Goal: Task Accomplishment & Management: Use online tool/utility

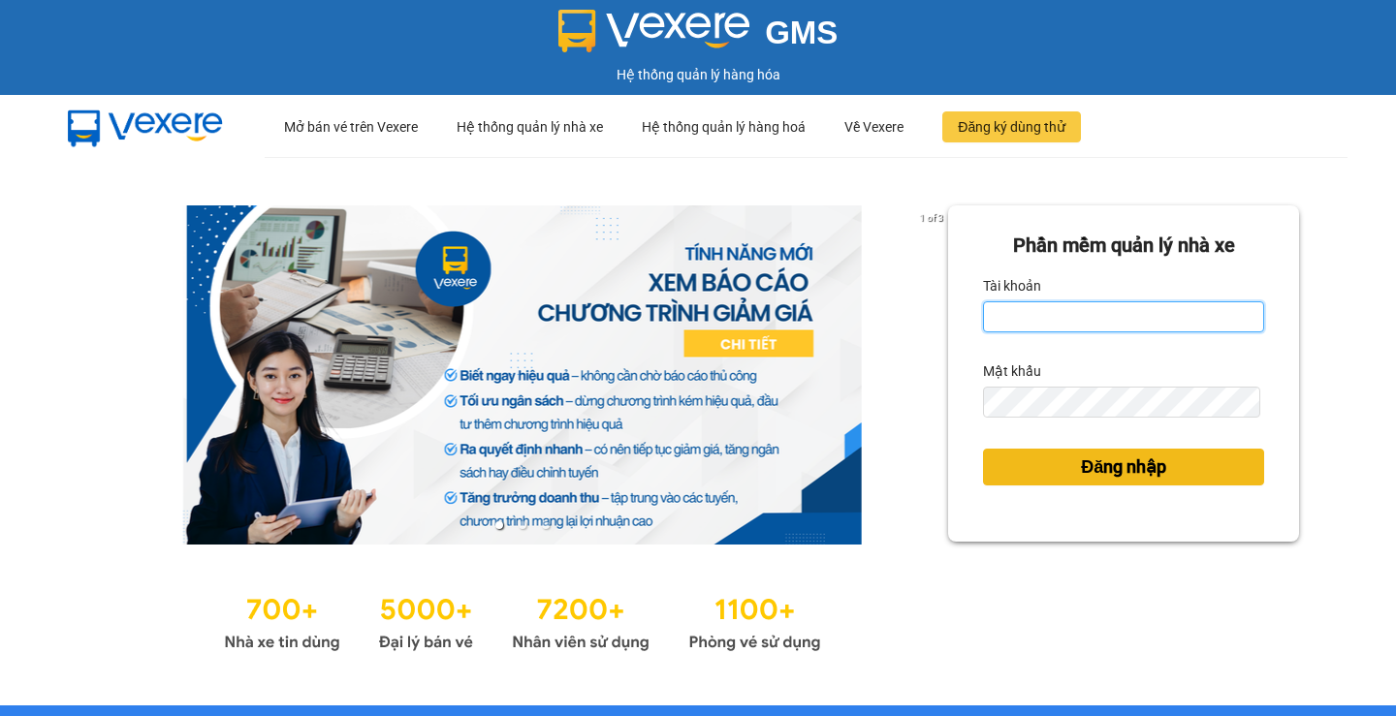
type input "phuoclongbaga.tuanhung"
click at [1081, 474] on span "Đăng nhập" at bounding box center [1123, 467] width 85 height 27
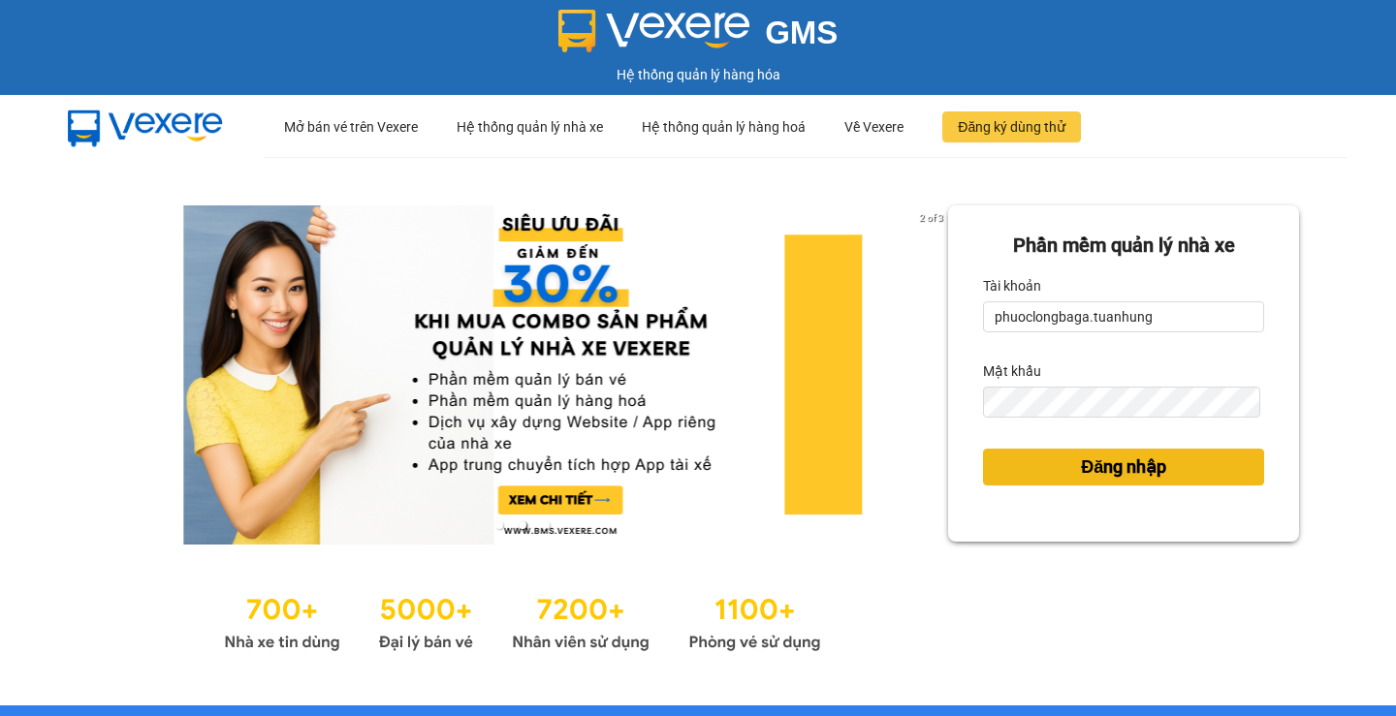
click at [1126, 469] on span "Đăng nhập" at bounding box center [1123, 467] width 85 height 27
click at [1015, 461] on button "Đăng nhập" at bounding box center [1123, 467] width 281 height 37
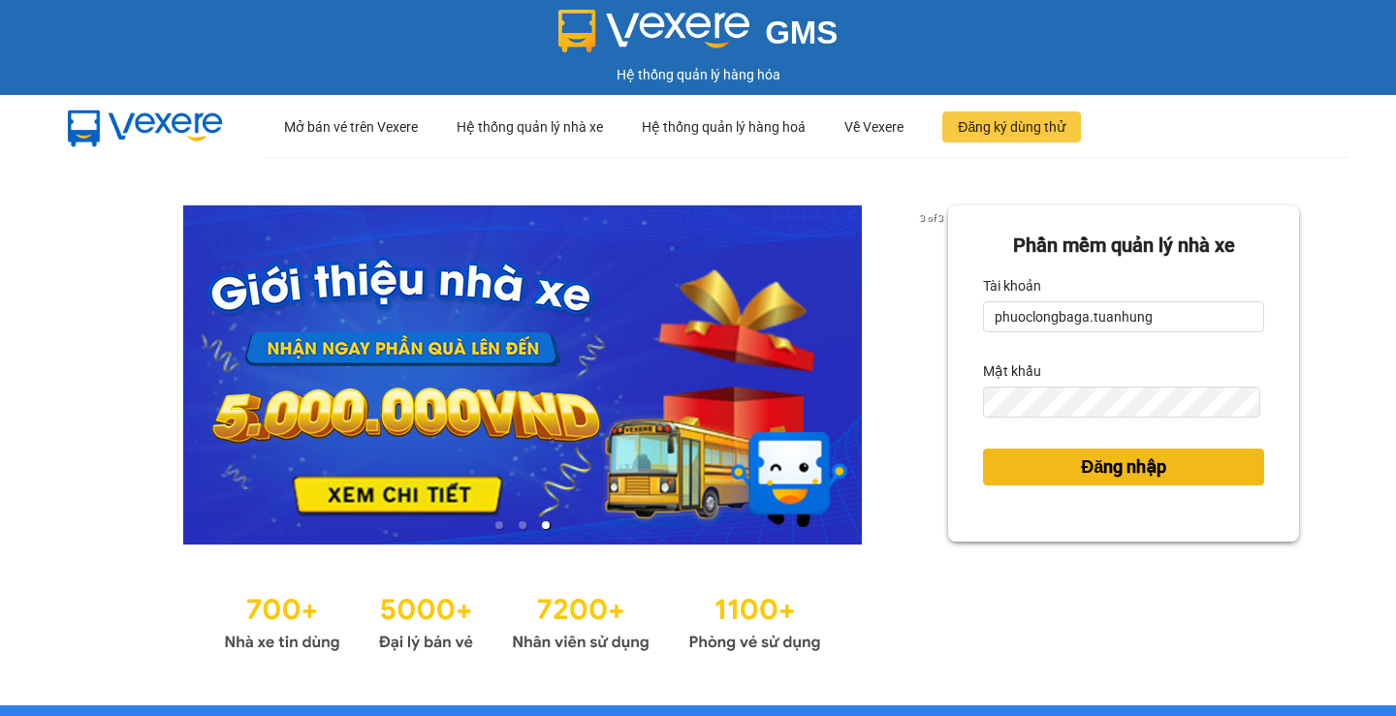
click at [1236, 483] on button "Đăng nhập" at bounding box center [1123, 467] width 281 height 37
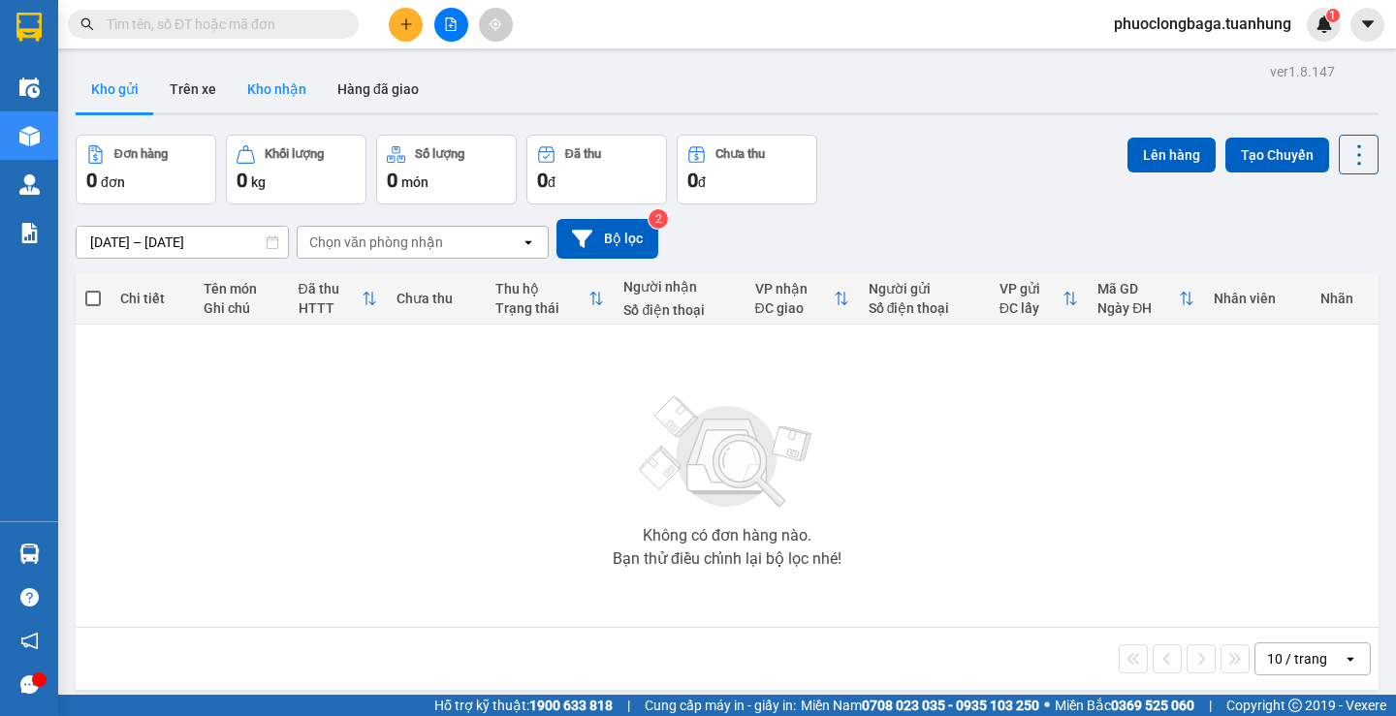
click at [287, 99] on button "Kho nhận" at bounding box center [277, 89] width 90 height 47
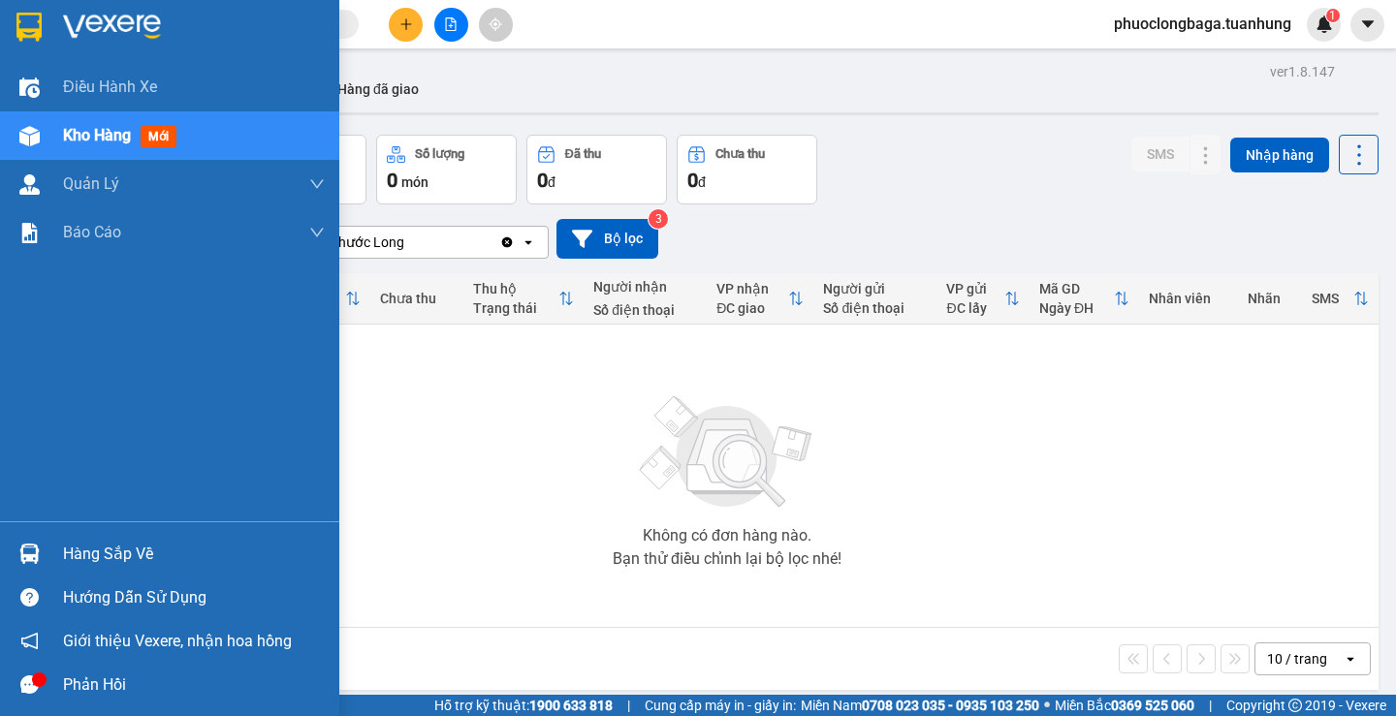
click at [119, 548] on div "Hàng sắp về" at bounding box center [194, 554] width 262 height 29
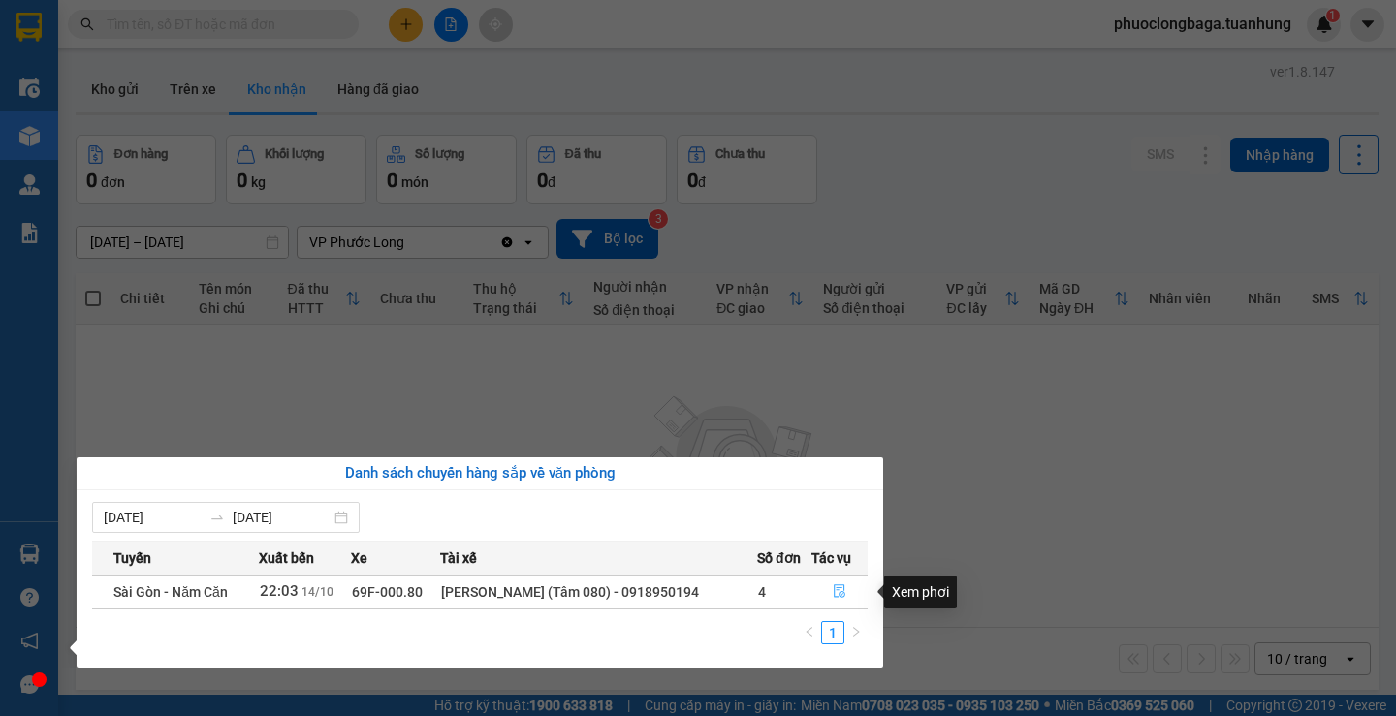
click at [836, 588] on icon "file-done" at bounding box center [840, 593] width 12 height 14
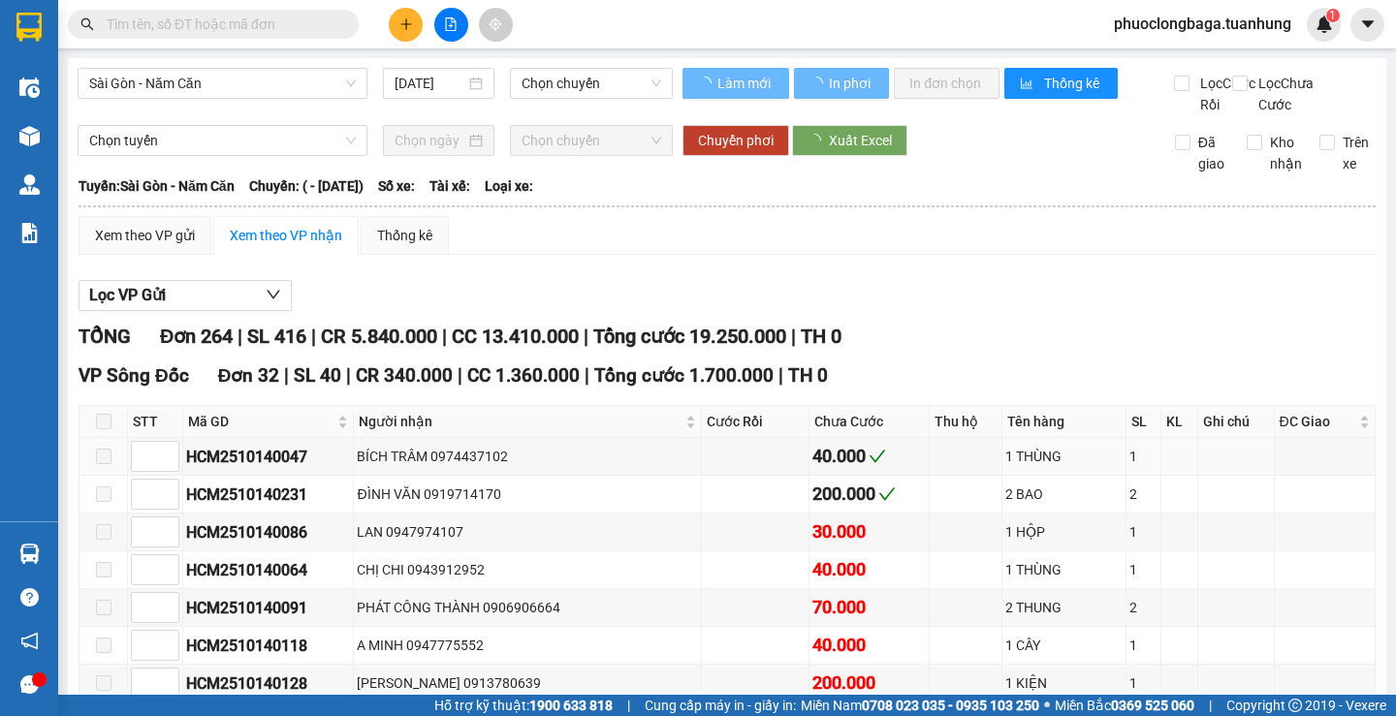
scroll to position [388, 0]
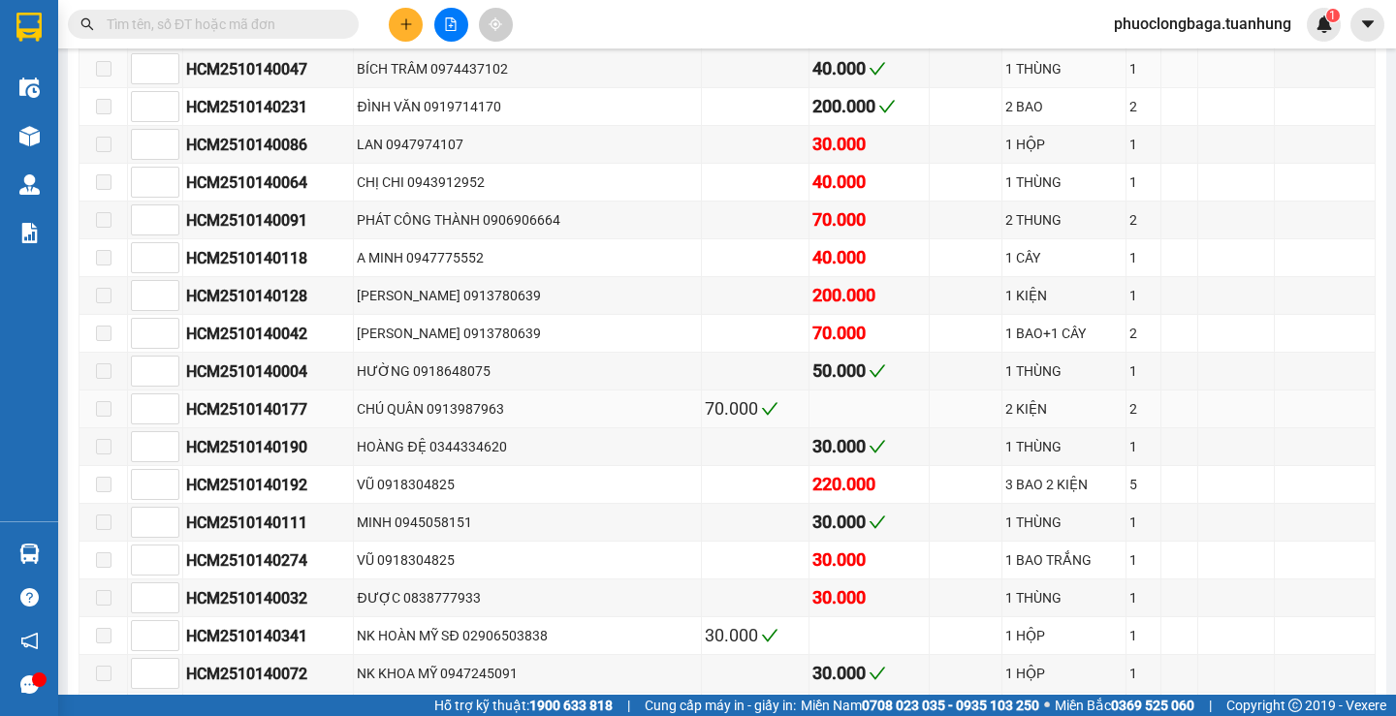
type input "14/10/2025"
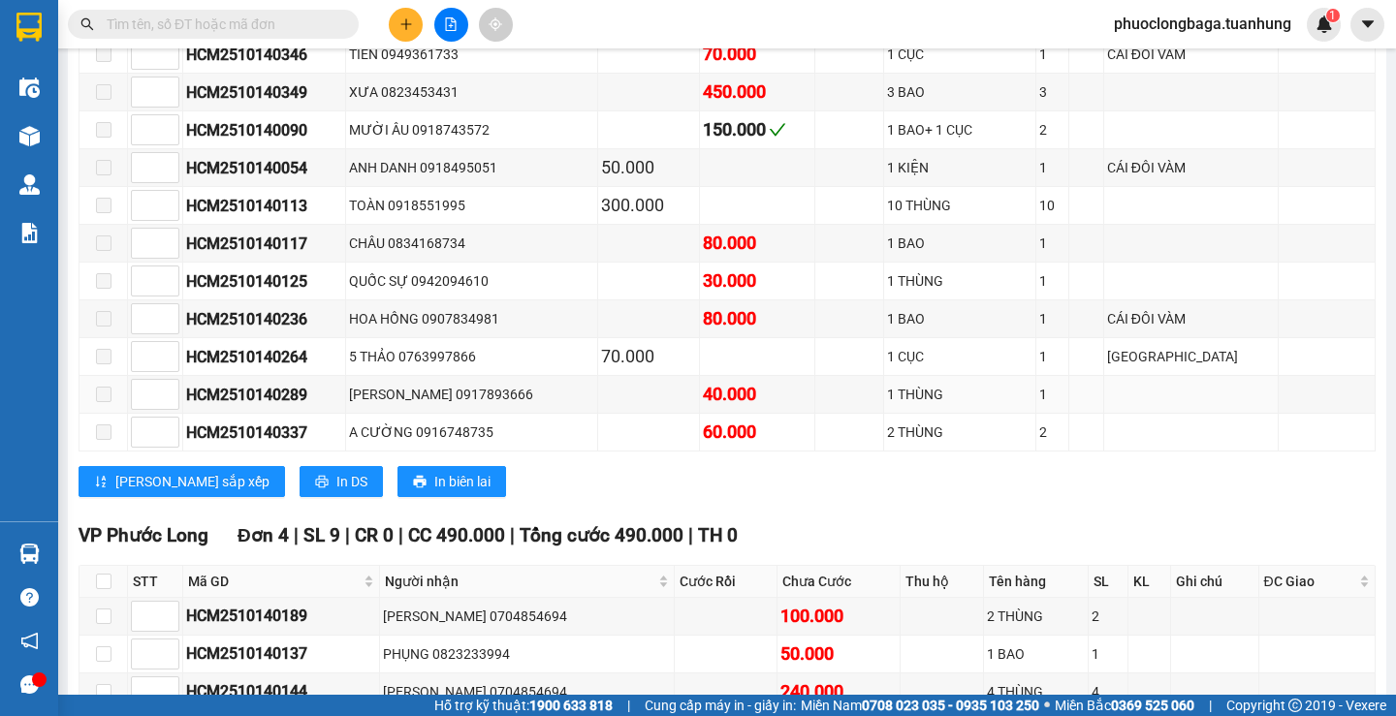
scroll to position [11106, 0]
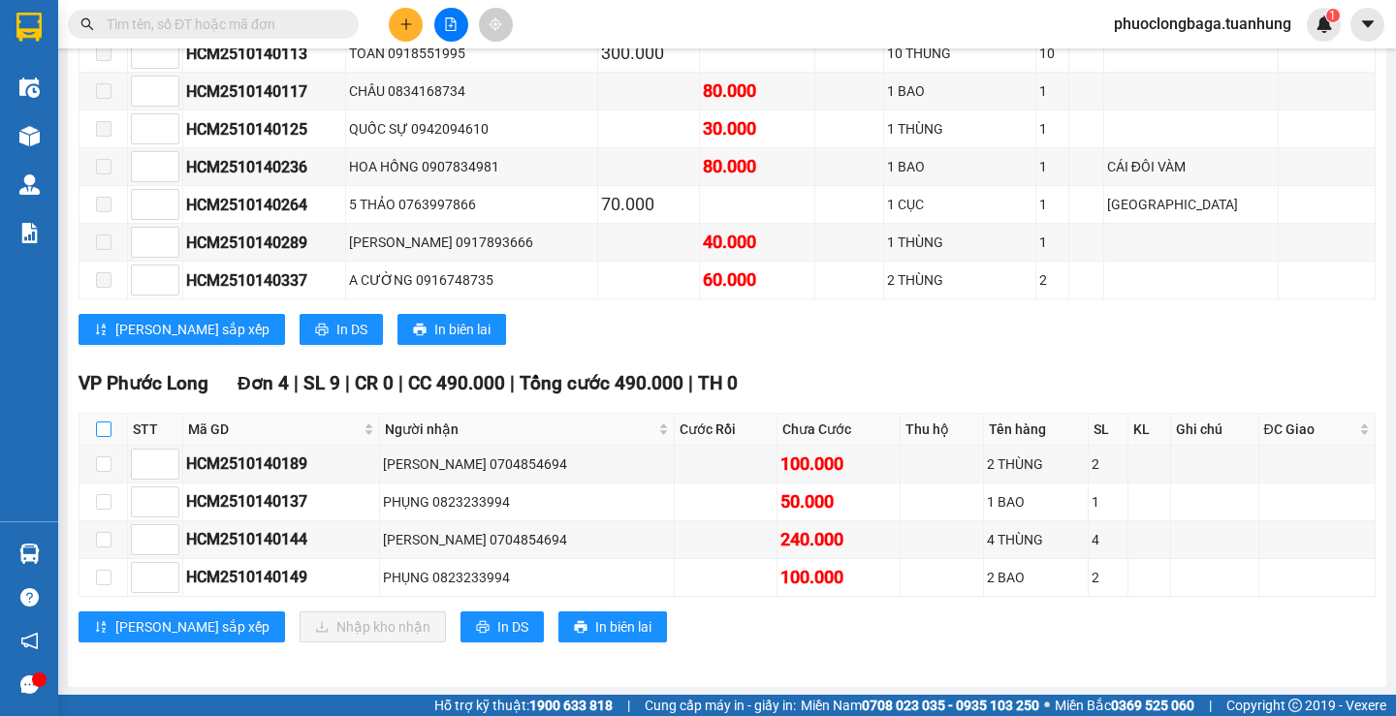
click at [106, 425] on input "checkbox" at bounding box center [104, 430] width 16 height 16
checkbox input "true"
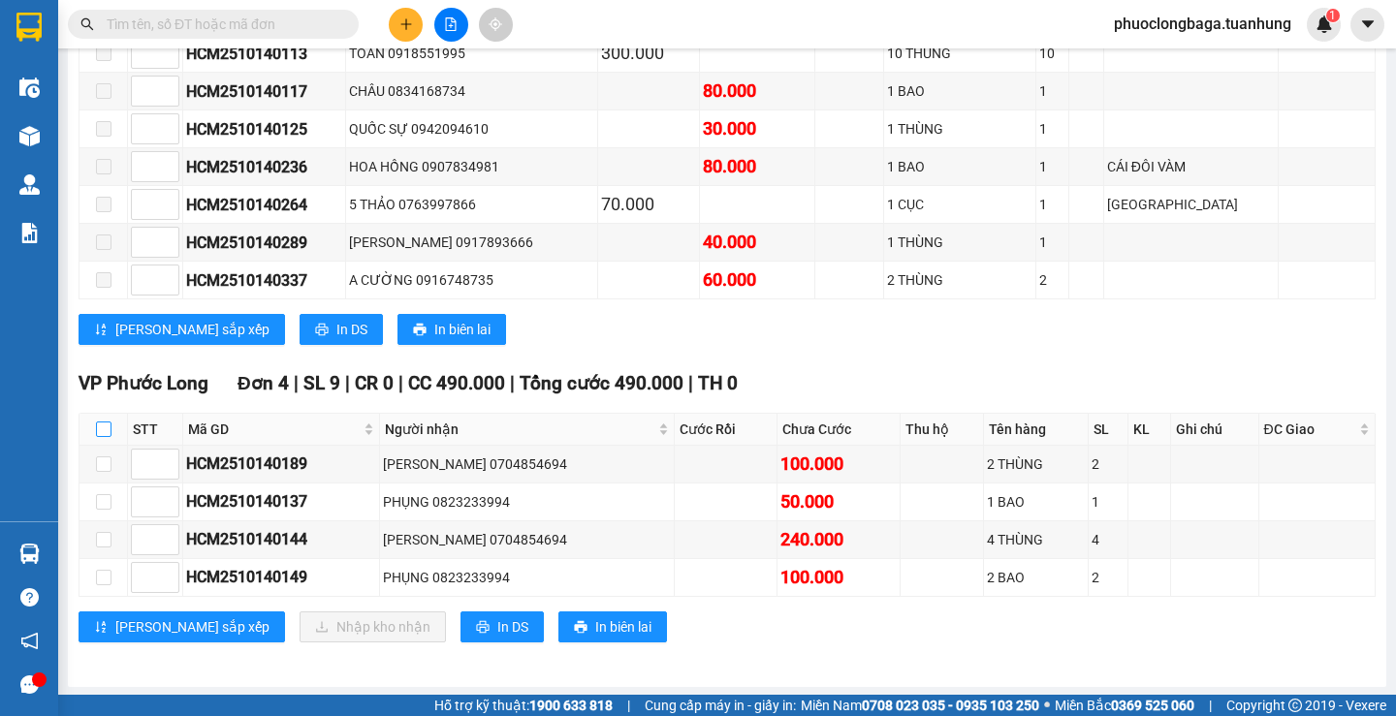
checkbox input "true"
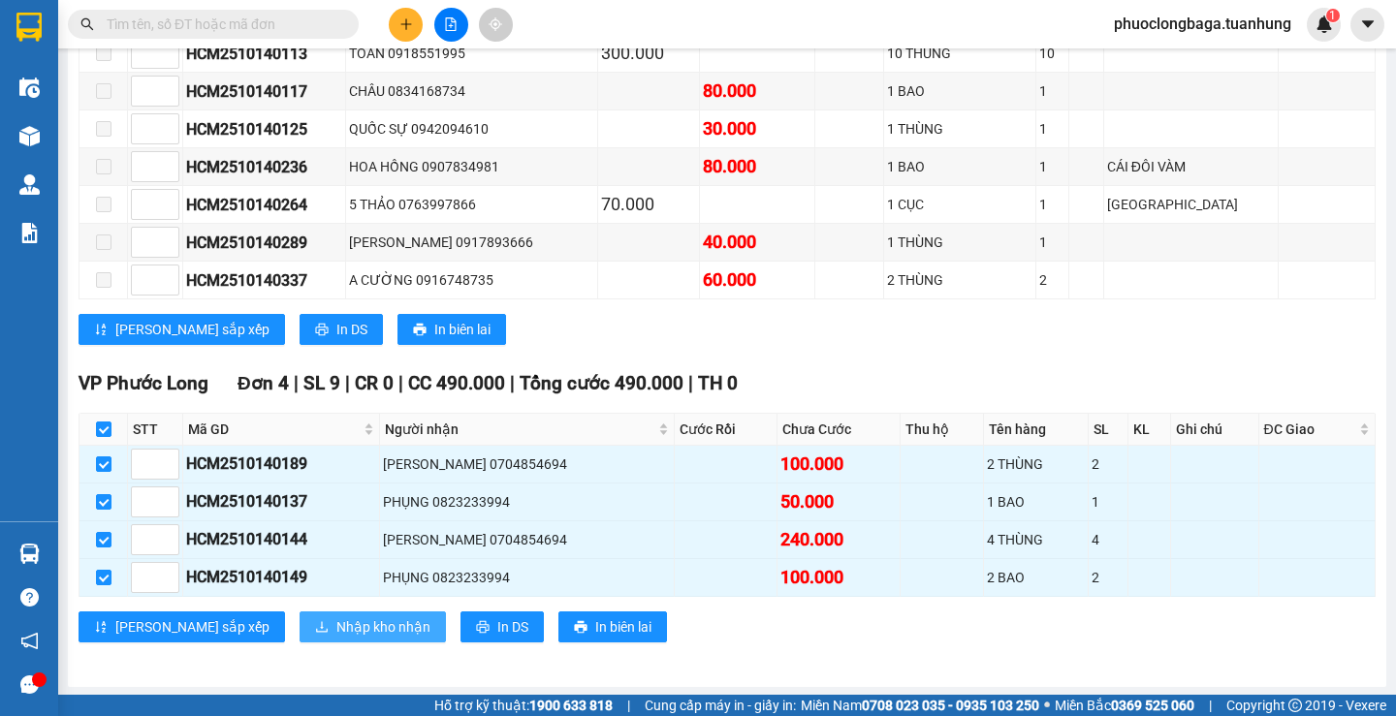
click at [336, 621] on span "Nhập kho nhận" at bounding box center [383, 627] width 94 height 21
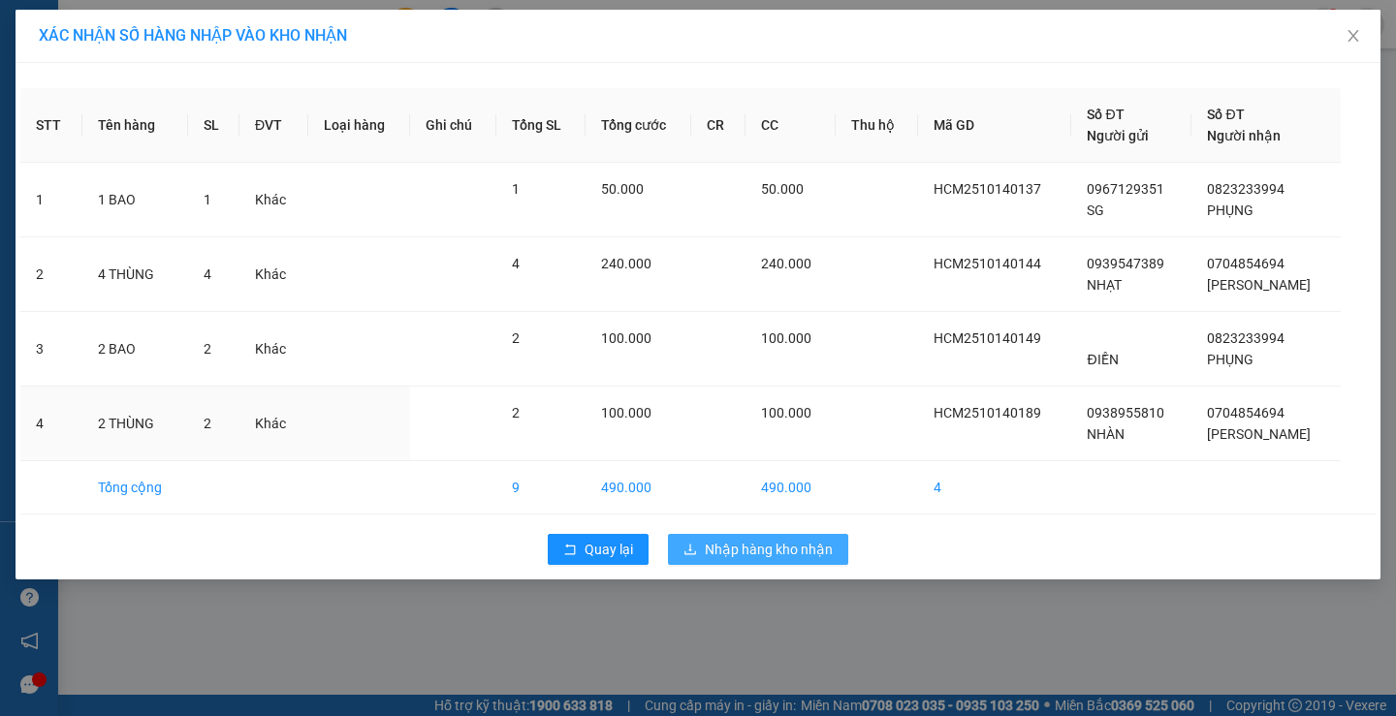
click at [766, 416] on td "100.000" at bounding box center [790, 424] width 90 height 75
click at [775, 554] on span "Nhập hàng kho nhận" at bounding box center [769, 549] width 128 height 21
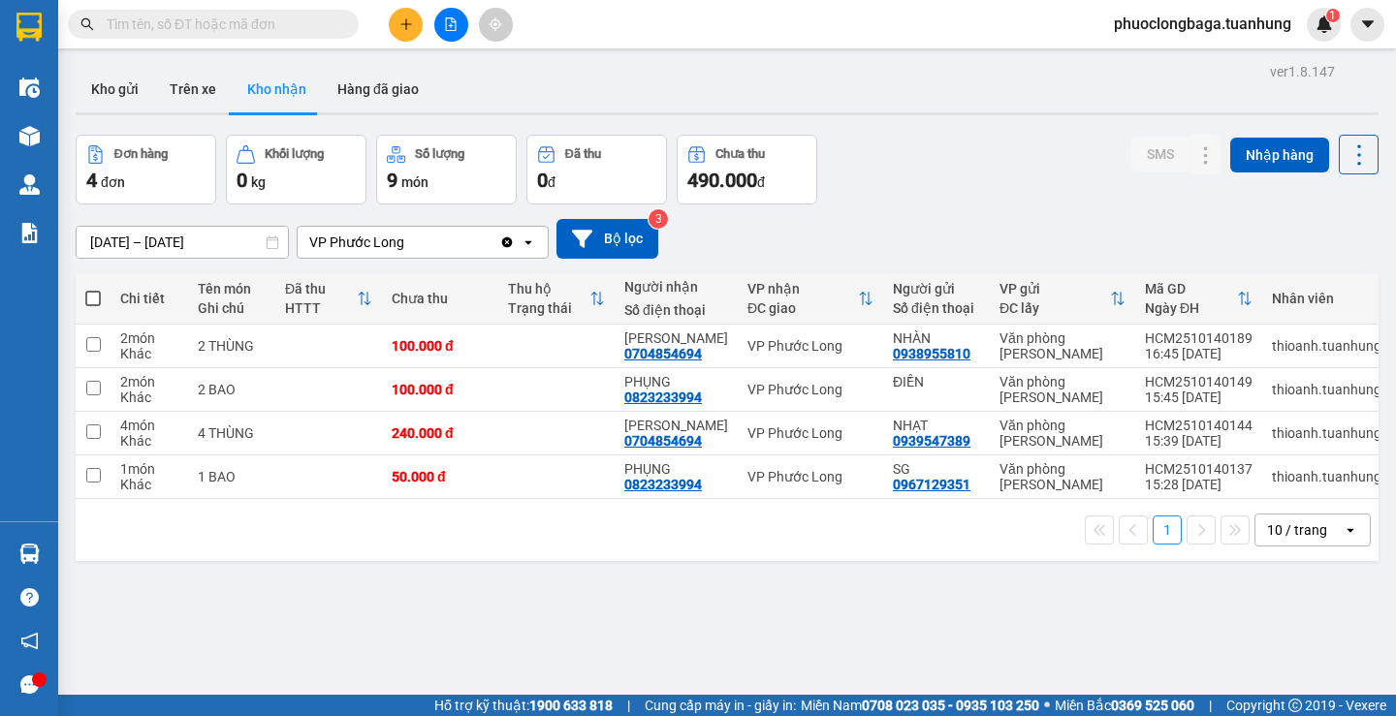
click at [205, 21] on input "text" at bounding box center [221, 24] width 229 height 21
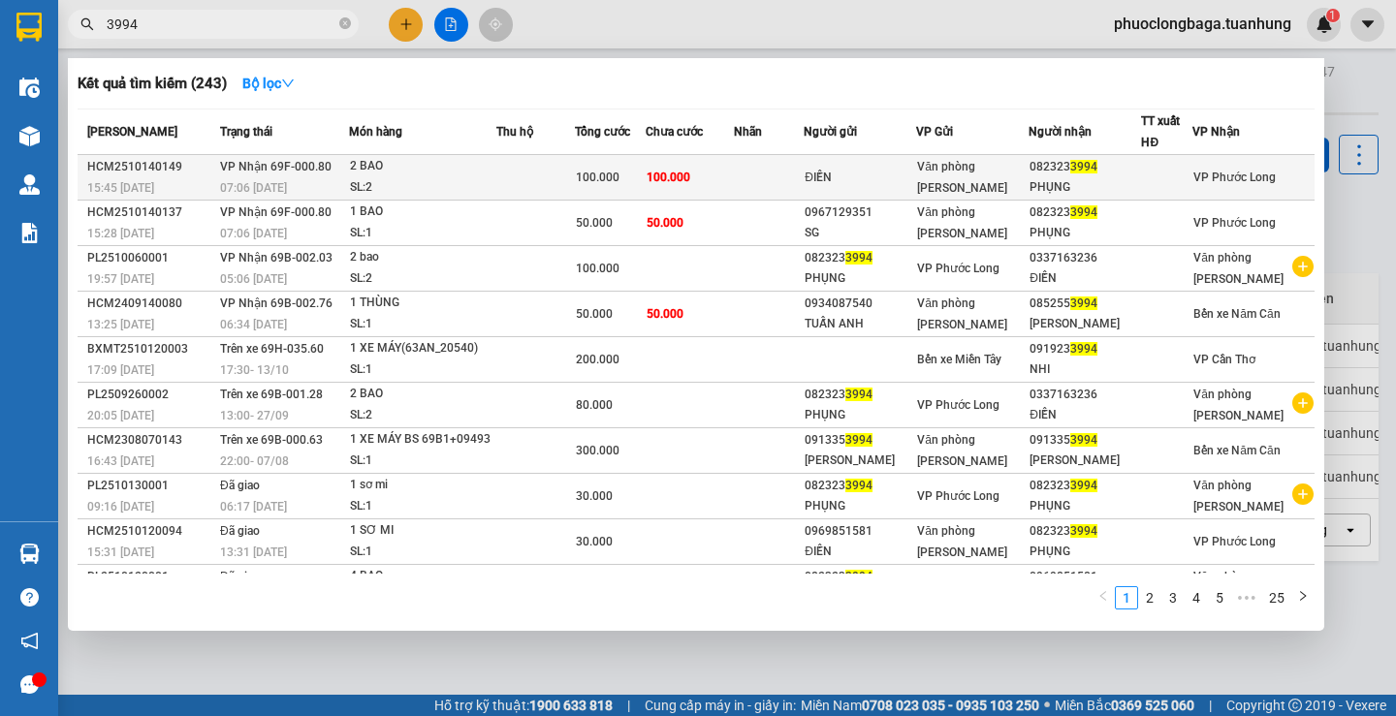
type input "3994"
click at [734, 182] on td "100.000" at bounding box center [690, 178] width 88 height 46
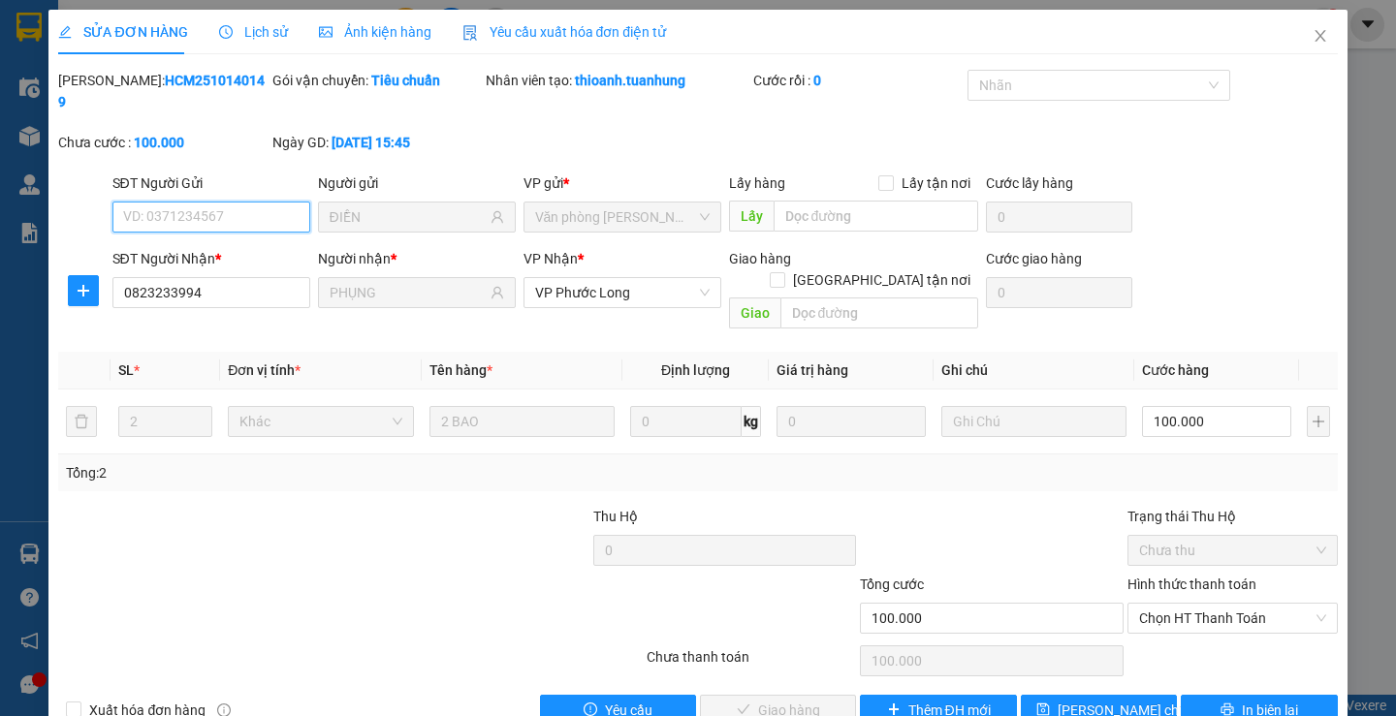
type input "ĐIỀN"
type input "0823233994"
type input "PHỤNG"
type input "100.000"
click at [1283, 604] on span "Chọn HT Thanh Toán" at bounding box center [1232, 618] width 187 height 29
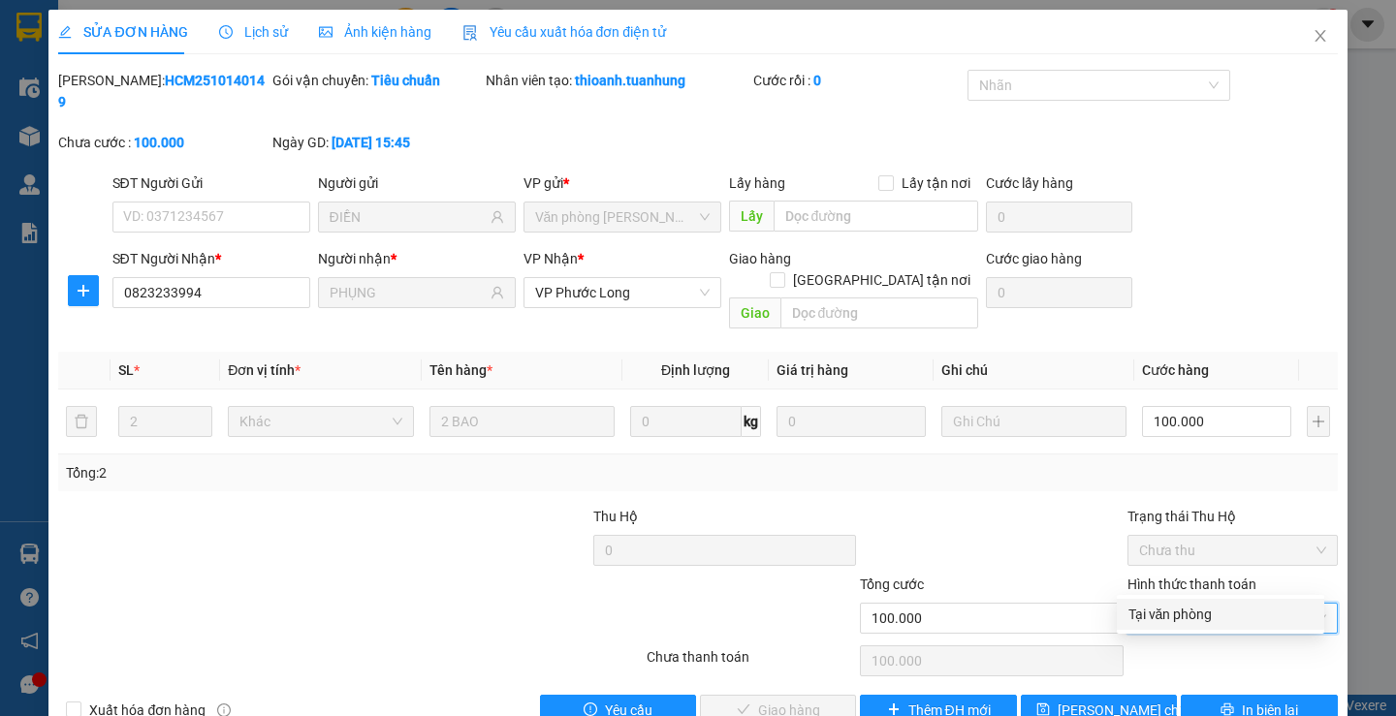
click at [1268, 618] on div "Tại văn phòng" at bounding box center [1220, 614] width 184 height 21
type input "0"
click at [784, 700] on span "Giao hàng" at bounding box center [789, 710] width 62 height 21
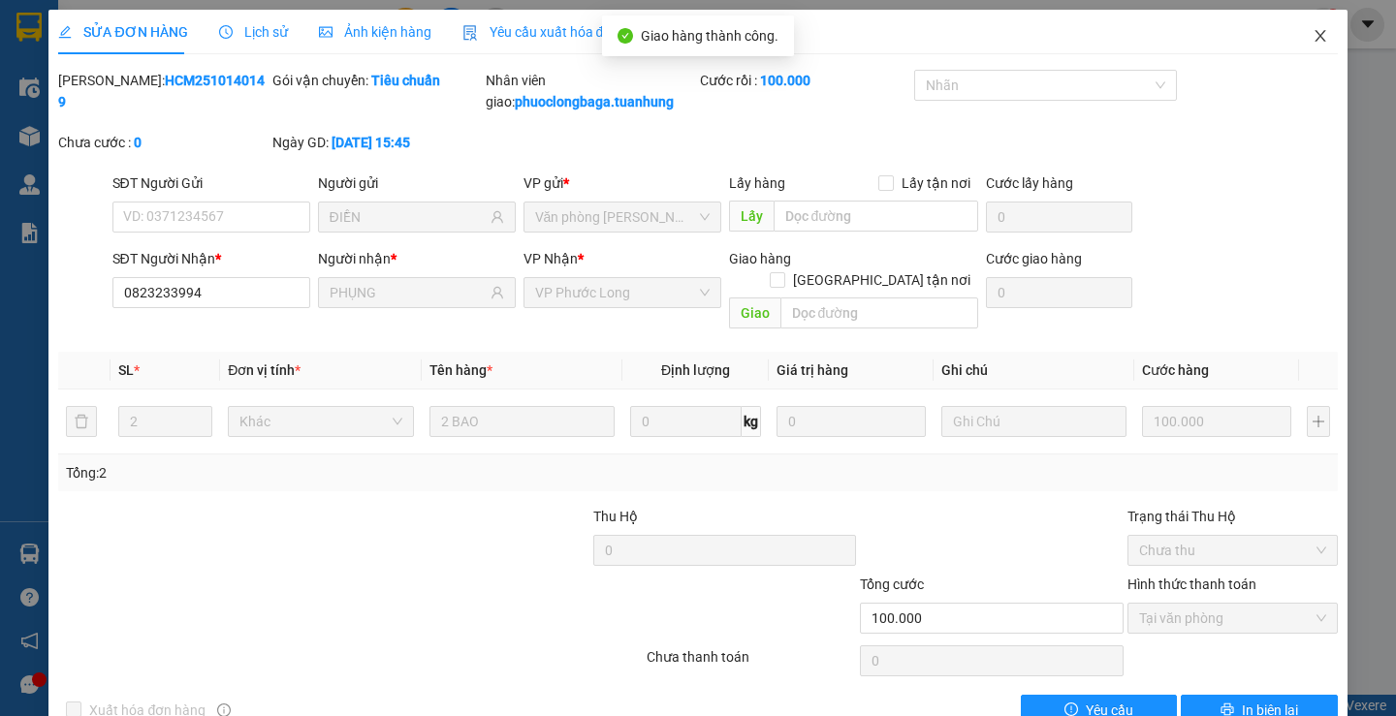
click at [1314, 37] on icon "close" at bounding box center [1319, 36] width 11 height 12
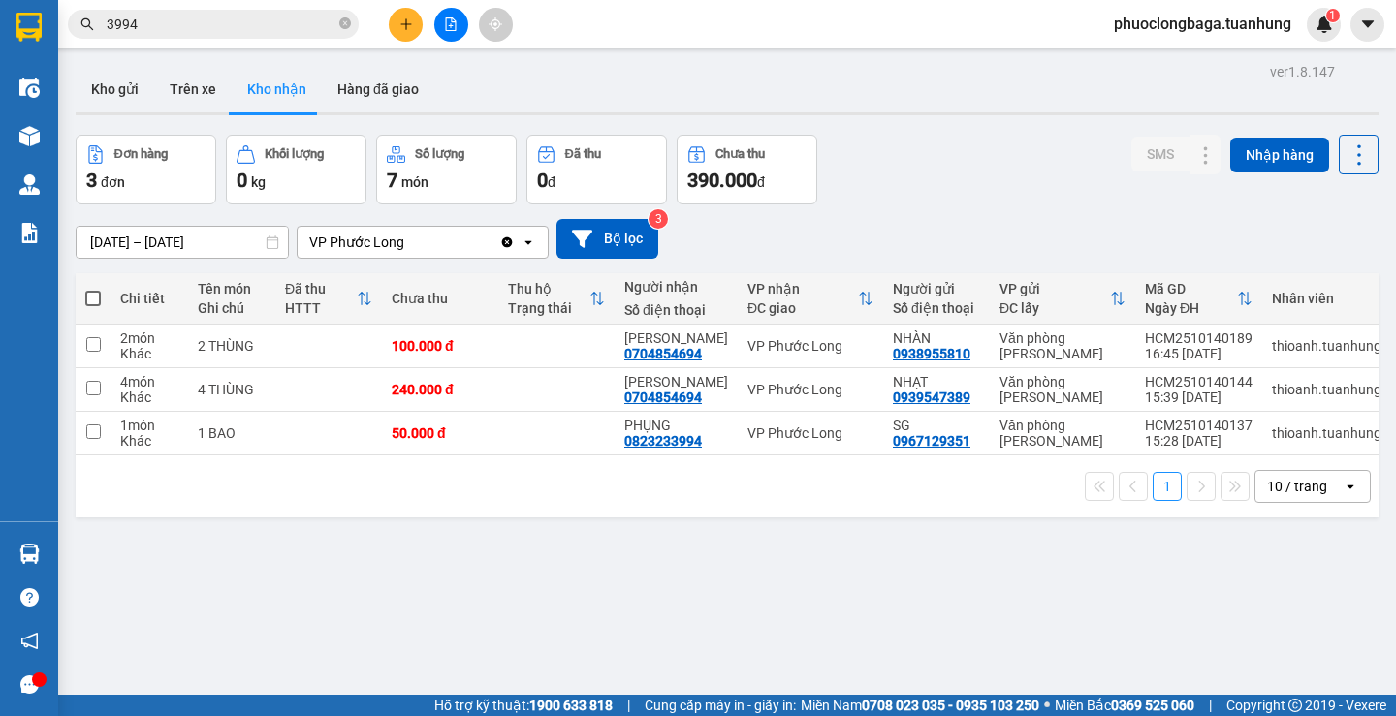
click at [176, 23] on input "3994" at bounding box center [221, 24] width 229 height 21
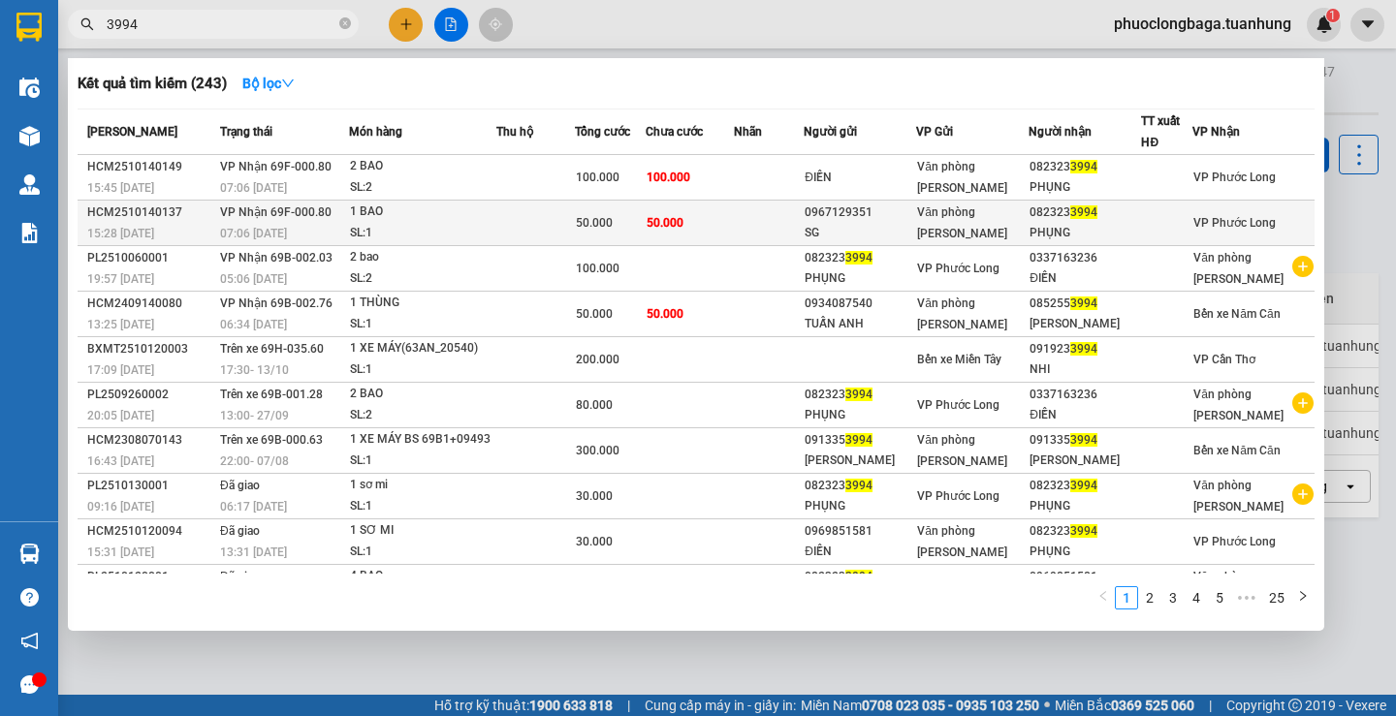
click at [734, 220] on td "50.000" at bounding box center [690, 224] width 88 height 46
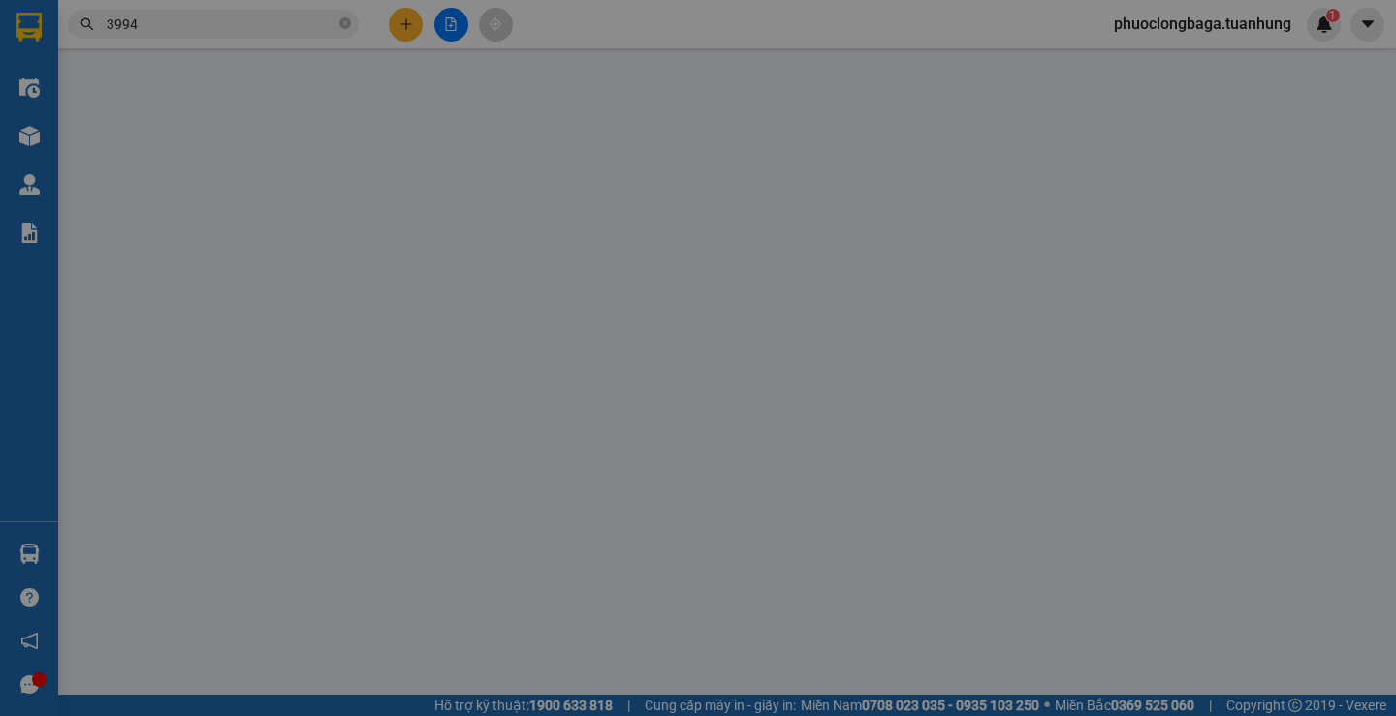
type input "0967129351"
type input "SG"
type input "0823233994"
type input "PHỤNG"
type input "50.000"
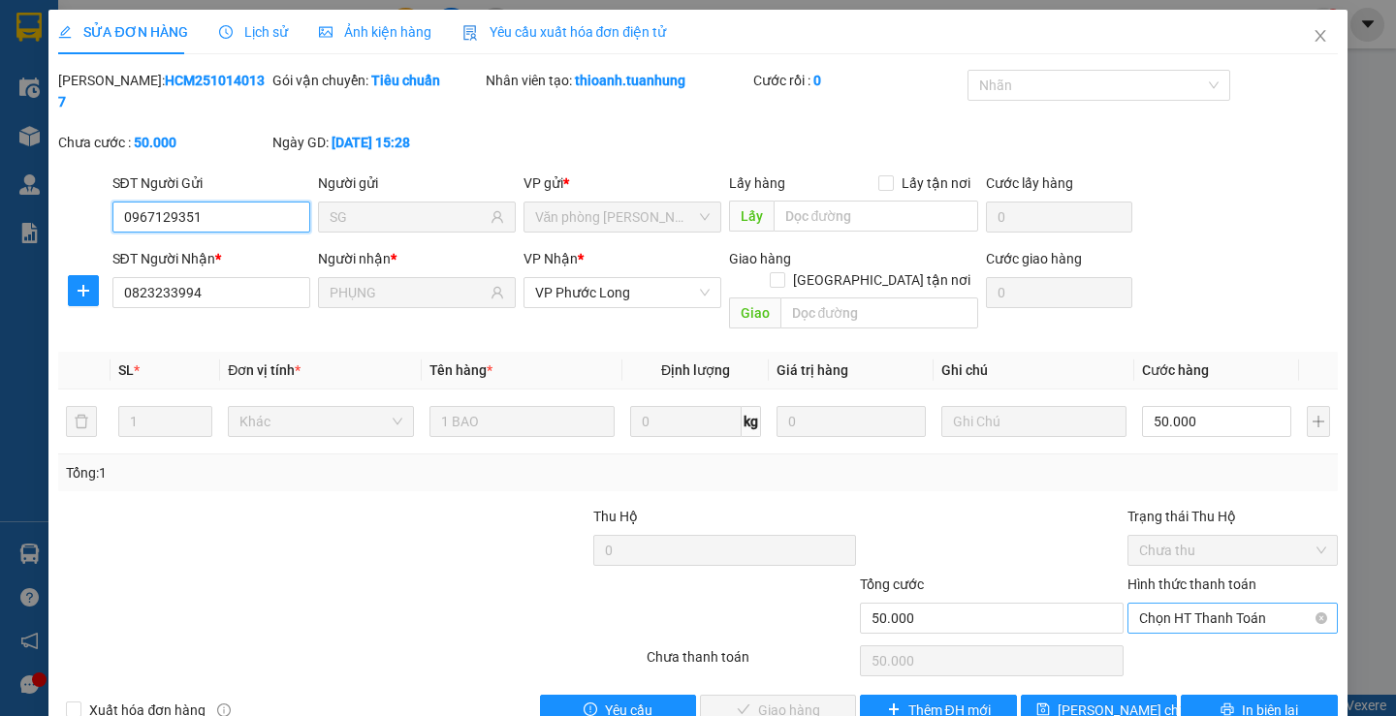
click at [1278, 604] on span "Chọn HT Thanh Toán" at bounding box center [1232, 618] width 187 height 29
click at [1238, 622] on div "Tại văn phòng" at bounding box center [1220, 614] width 184 height 21
type input "0"
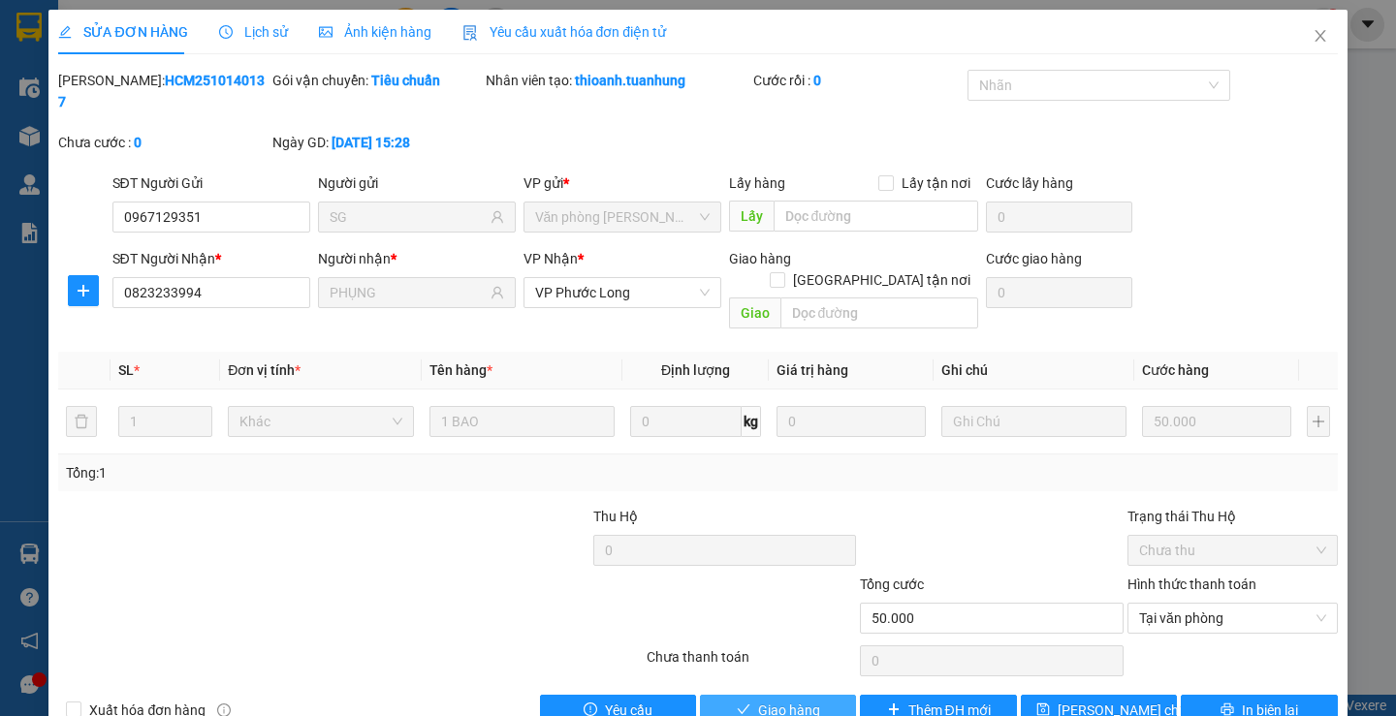
click at [758, 700] on span "Giao hàng" at bounding box center [789, 710] width 62 height 21
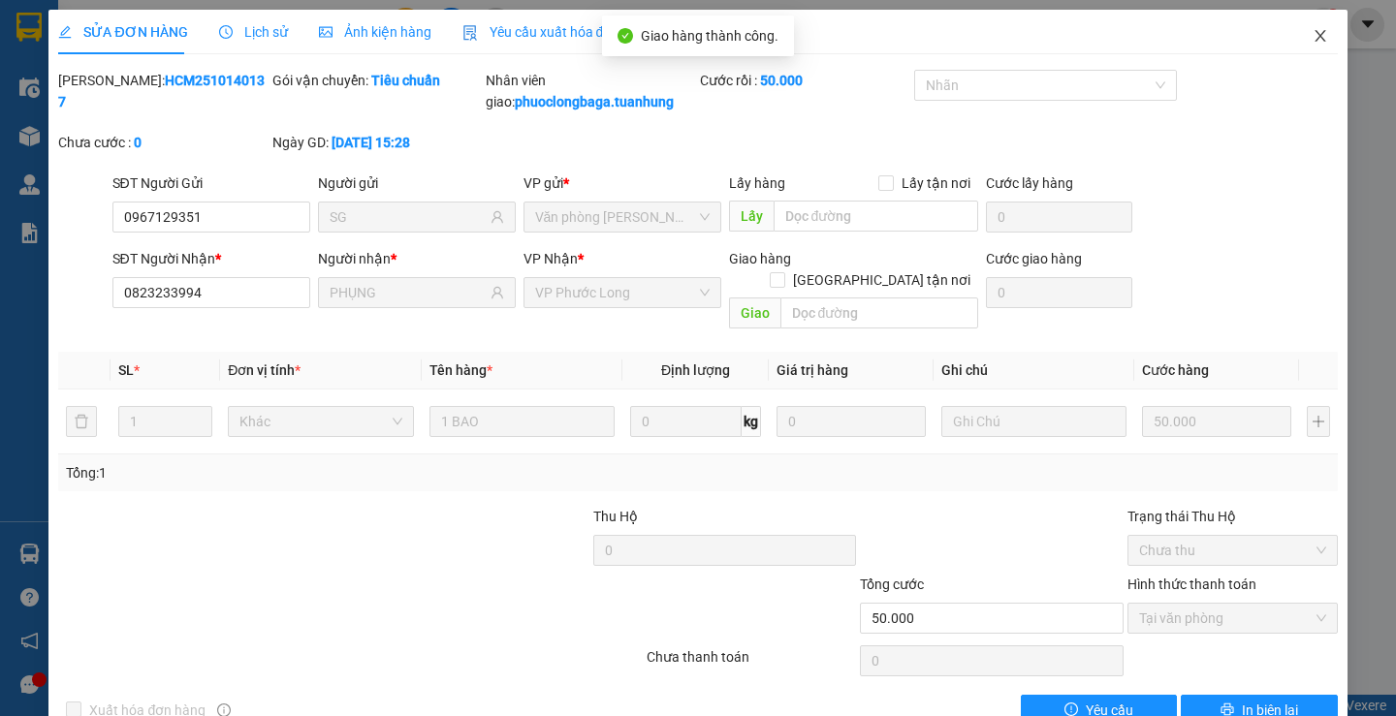
click at [1313, 36] on icon "close" at bounding box center [1321, 36] width 16 height 16
